Goal: Check status: Check status

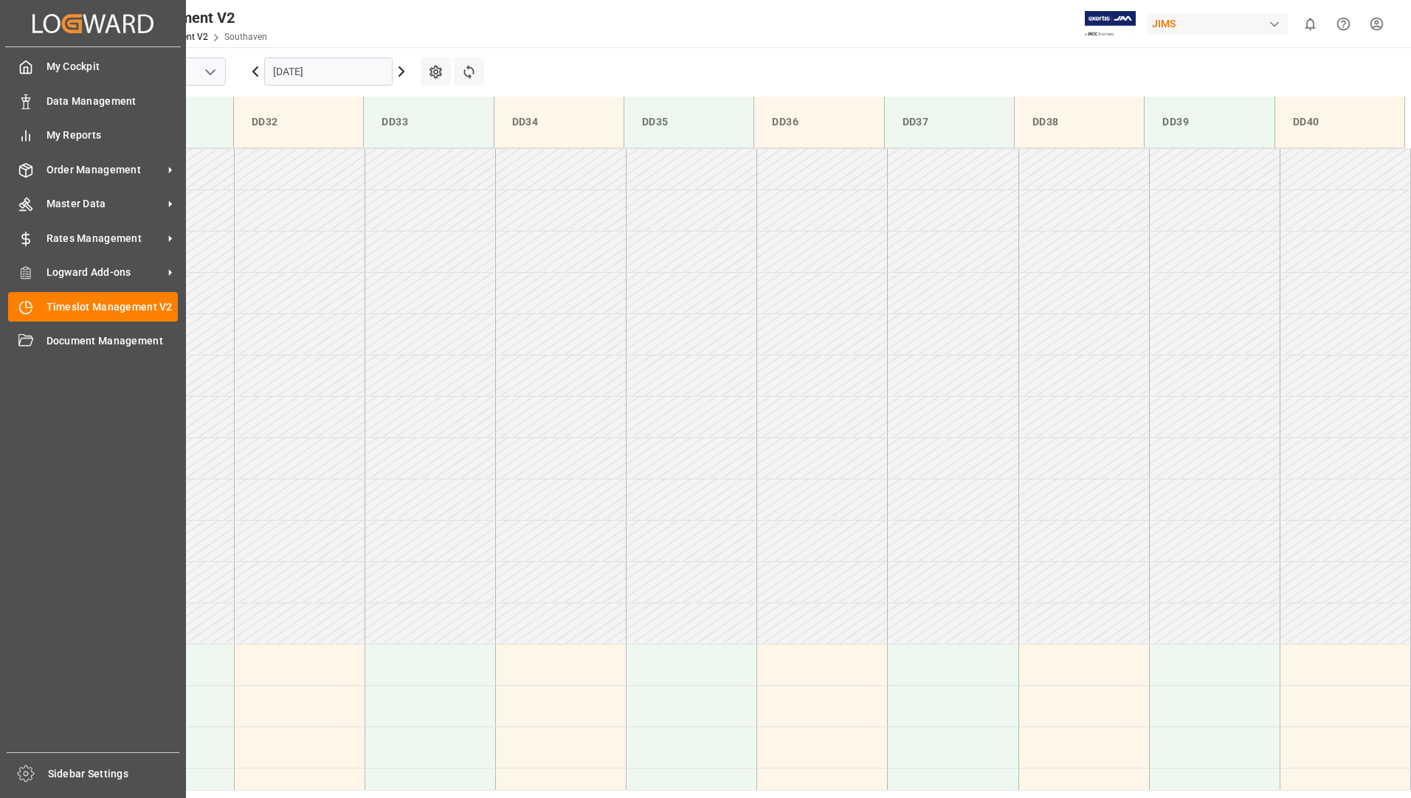
scroll to position [652, 0]
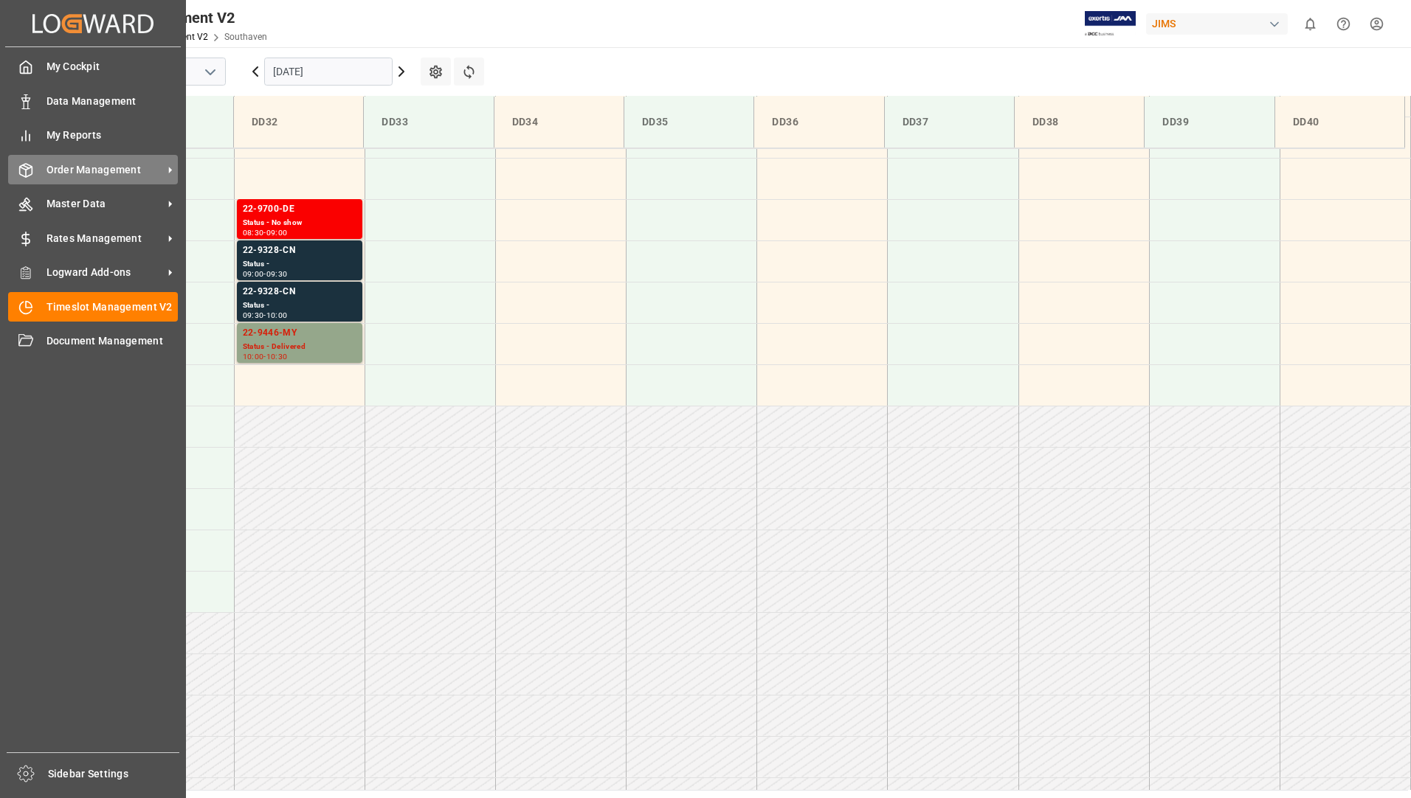
click at [119, 162] on span "Order Management" at bounding box center [104, 169] width 117 height 15
click at [91, 173] on span "Order Management" at bounding box center [104, 169] width 117 height 15
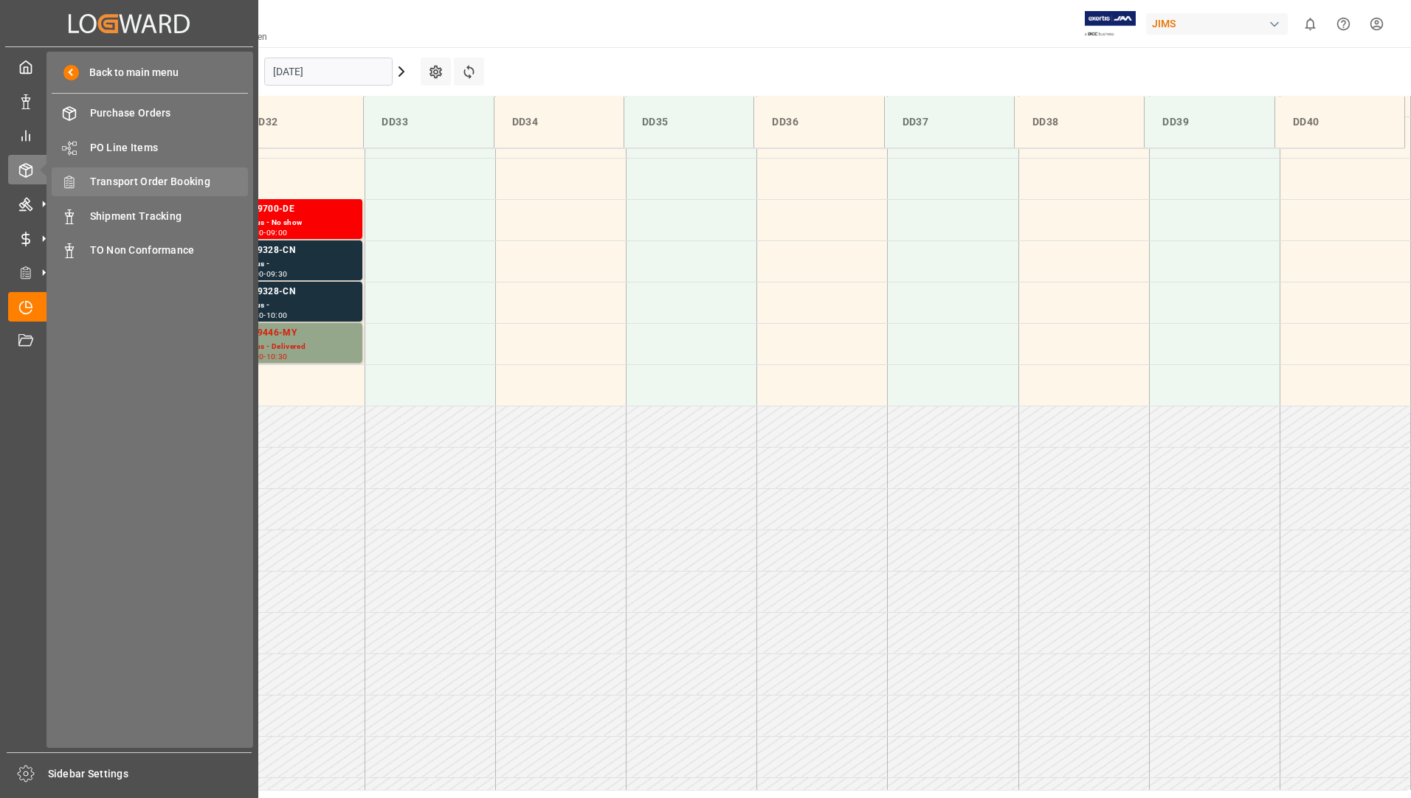
click at [161, 183] on span "Transport Order Booking" at bounding box center [169, 181] width 159 height 15
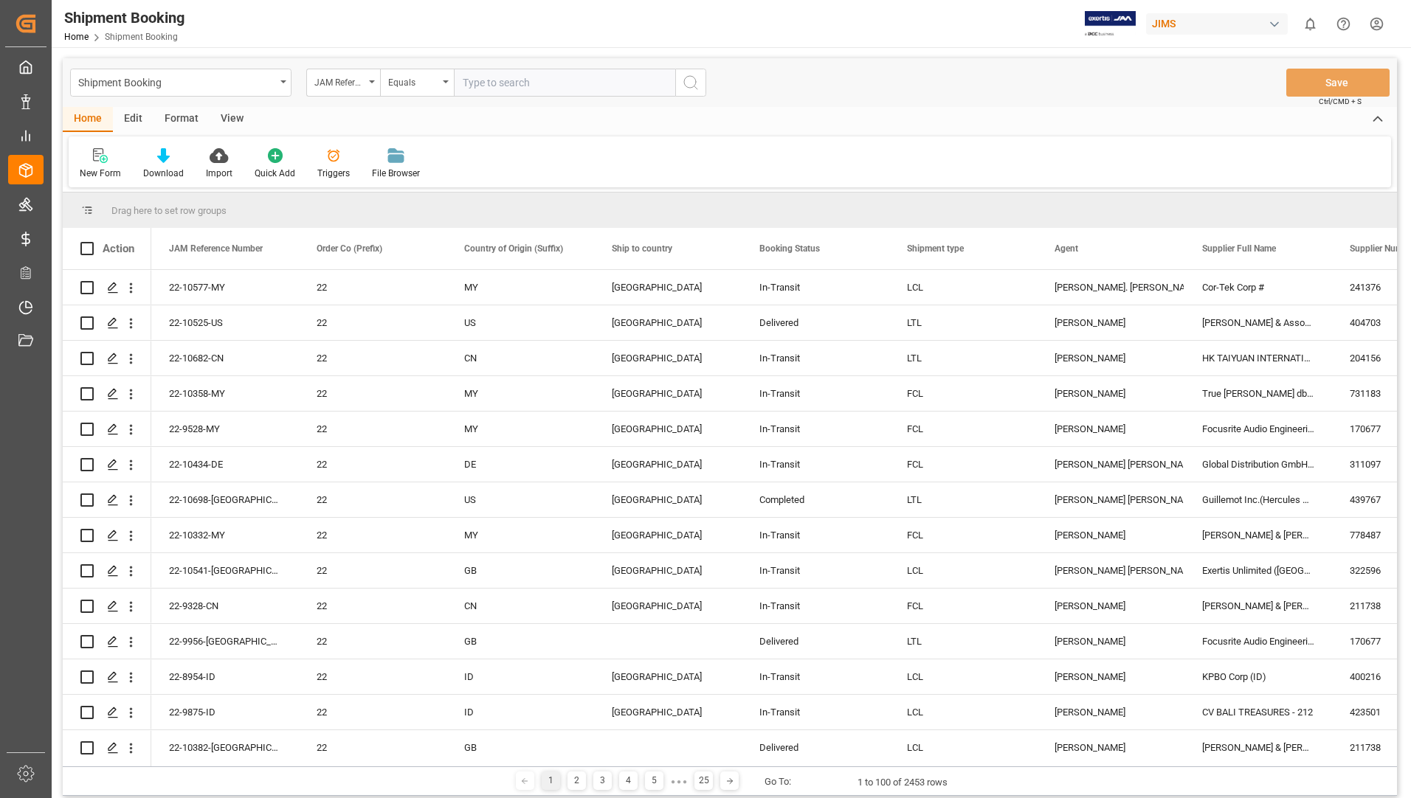
click at [526, 83] on input "text" at bounding box center [564, 83] width 221 height 28
type input "22-10578-us"
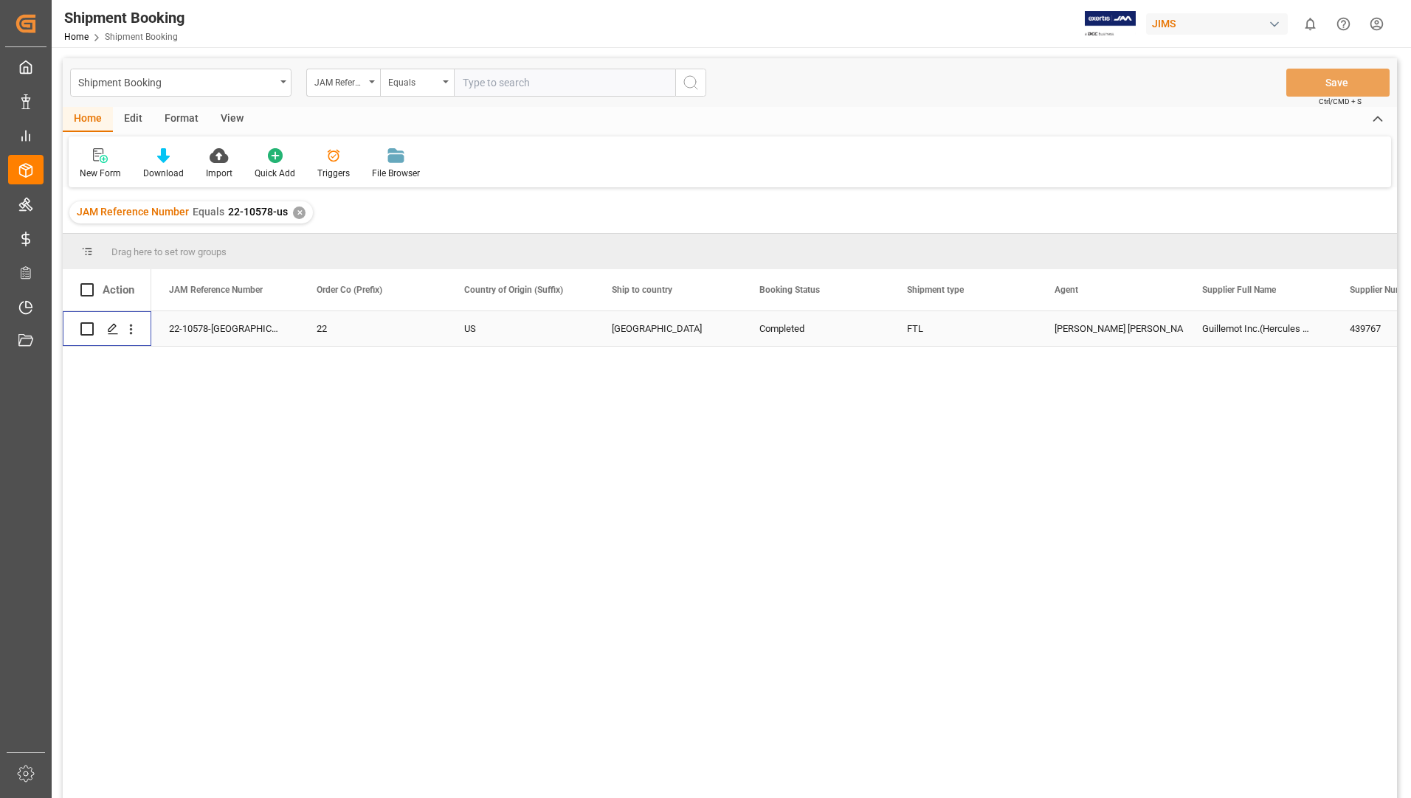
click at [87, 328] on input "Press Space to toggle row selection (unchecked)" at bounding box center [86, 328] width 13 height 13
checkbox input "true"
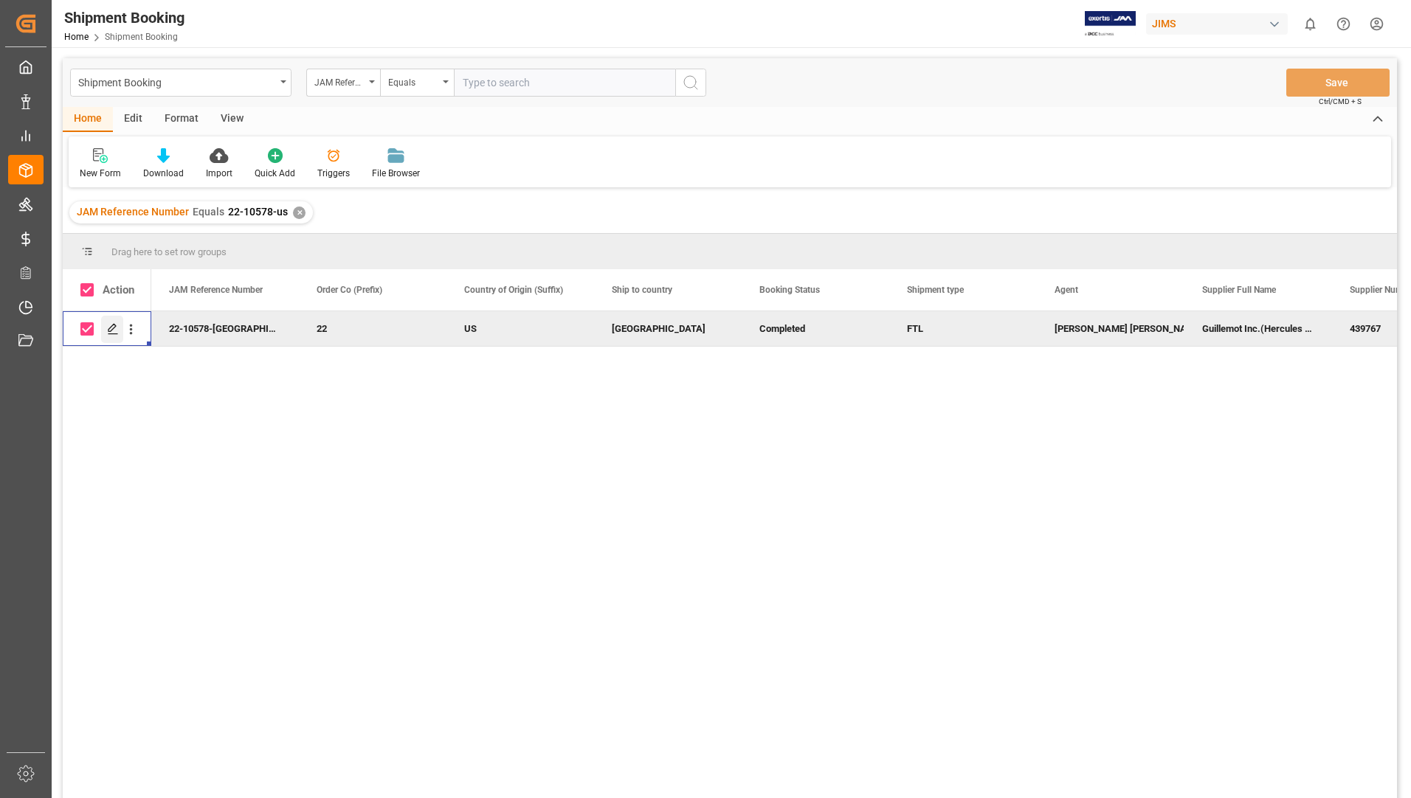
click at [117, 327] on icon "Press SPACE to deselect this row." at bounding box center [113, 329] width 12 height 12
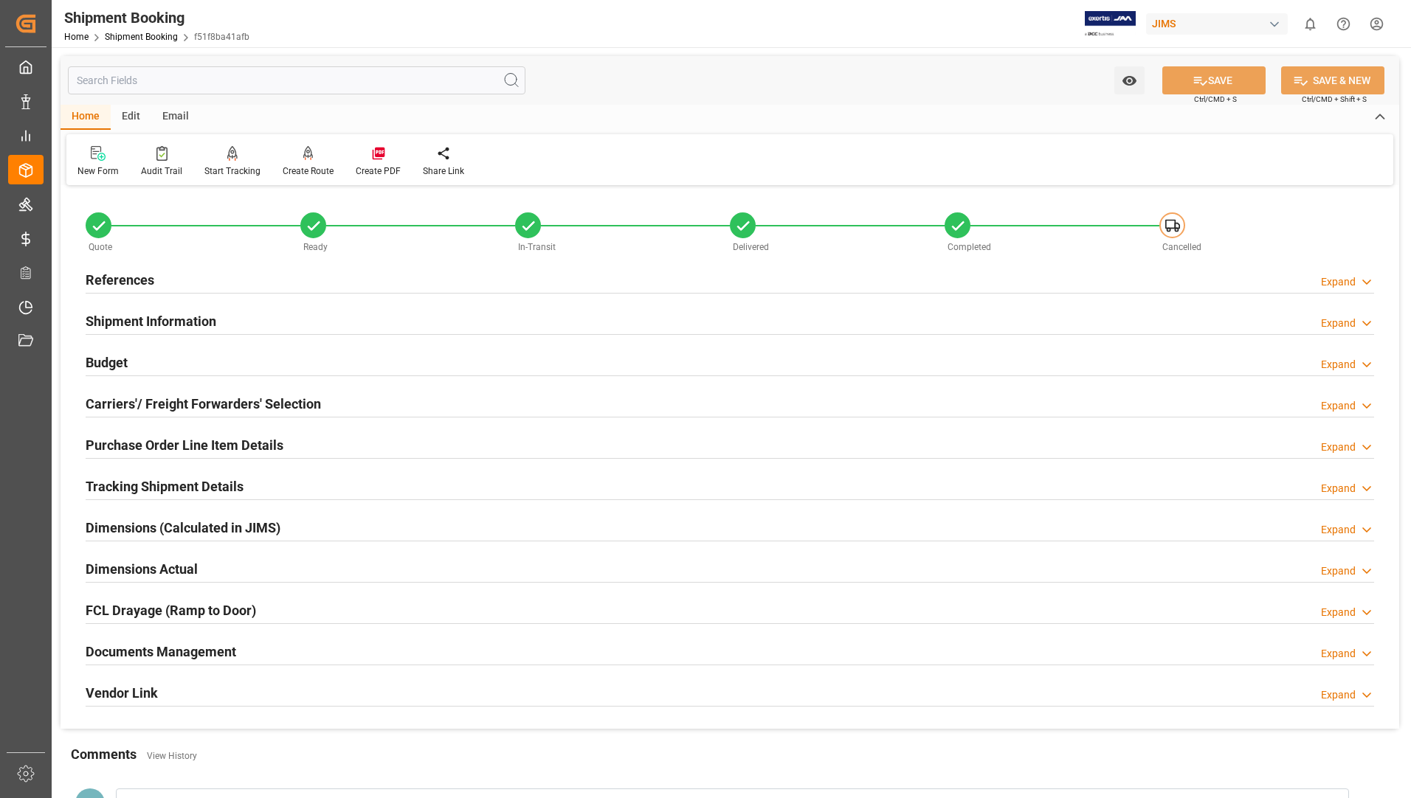
click at [146, 440] on h2 "Purchase Order Line Item Details" at bounding box center [185, 445] width 198 height 20
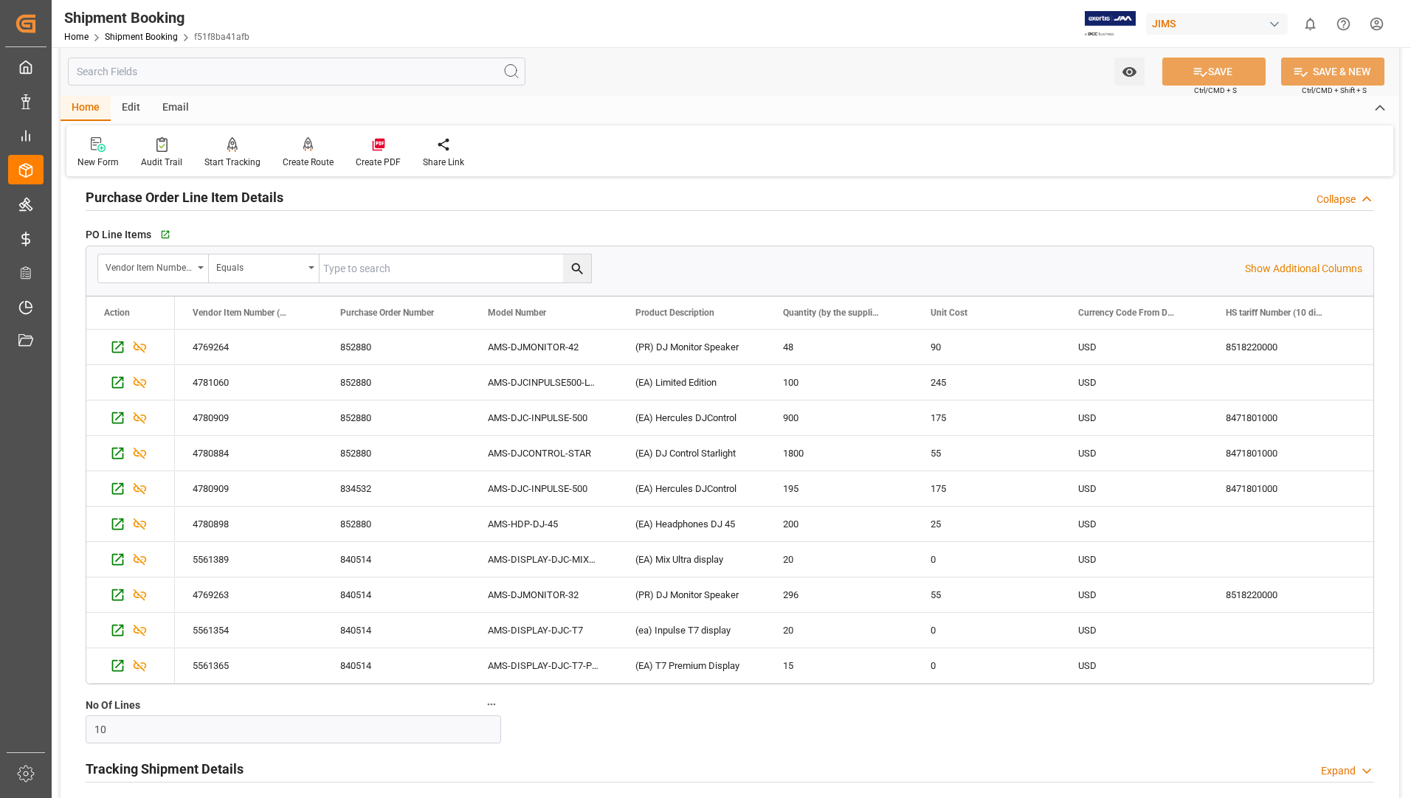
scroll to position [221, 0]
